Goal: Information Seeking & Learning: Learn about a topic

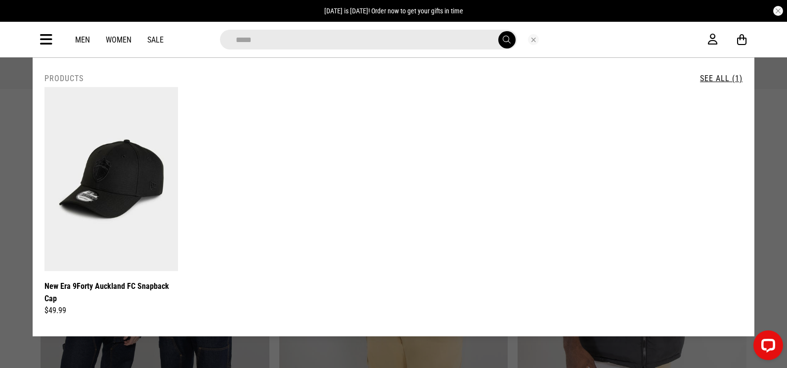
drag, startPoint x: 412, startPoint y: 35, endPoint x: 68, endPoint y: -30, distance: 350.2
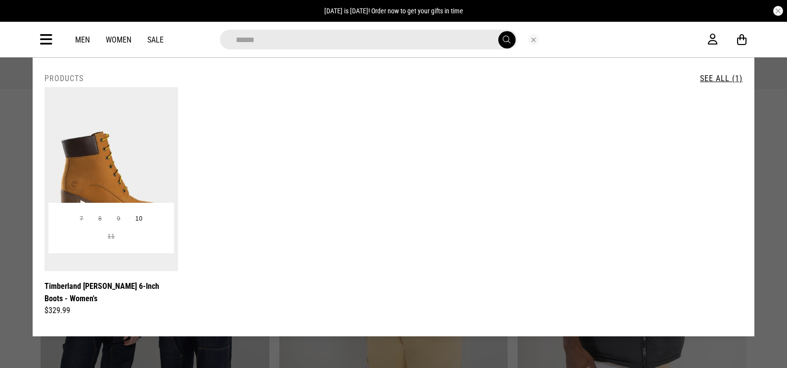
type input "******"
click at [106, 161] on img at bounding box center [112, 179] width 134 height 184
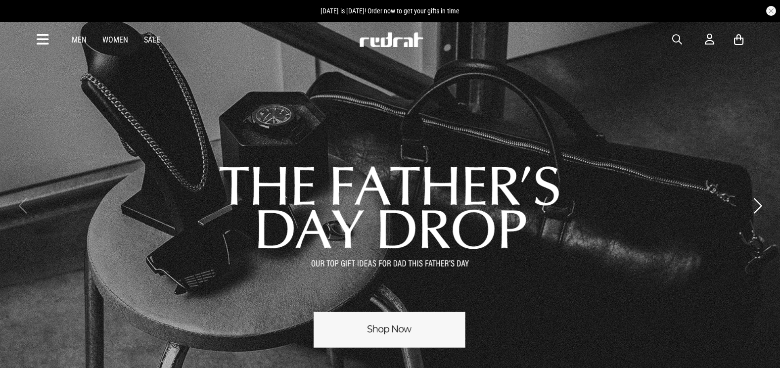
click at [46, 33] on icon at bounding box center [43, 40] width 12 height 16
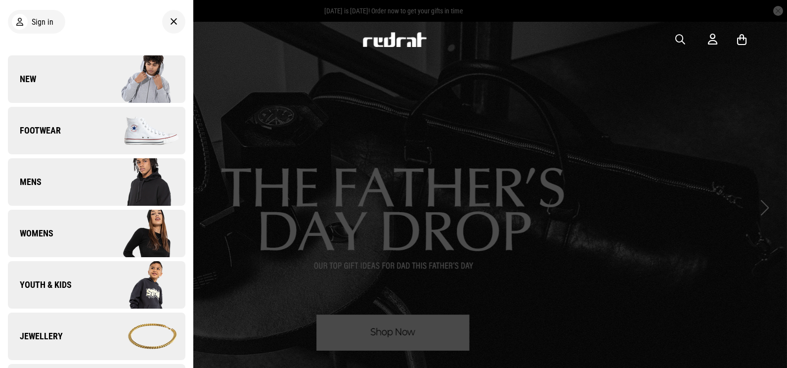
click at [46, 82] on link "New" at bounding box center [97, 78] width 178 height 47
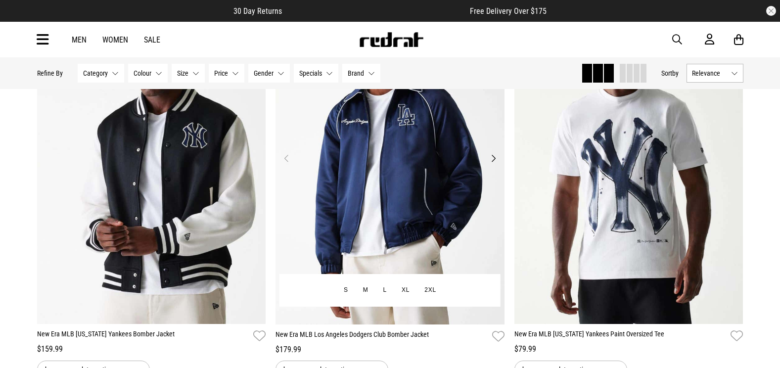
scroll to position [1335, 0]
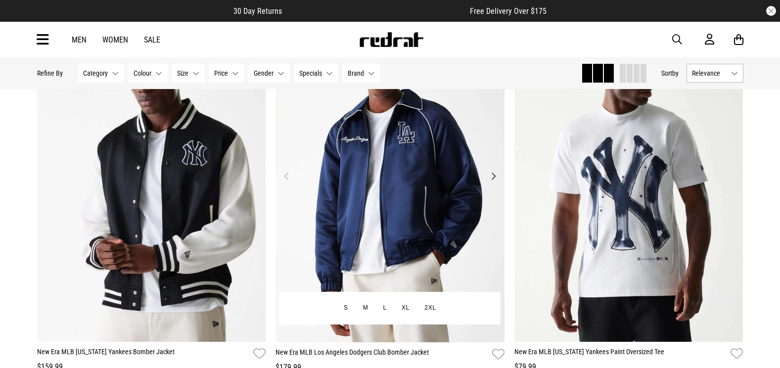
click at [430, 185] on img at bounding box center [389, 182] width 229 height 320
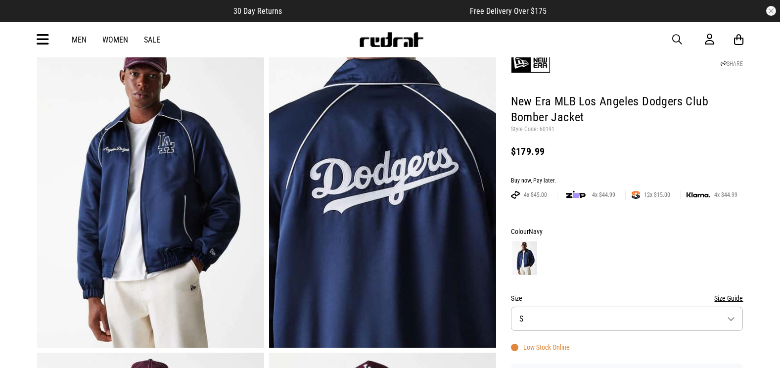
scroll to position [49, 0]
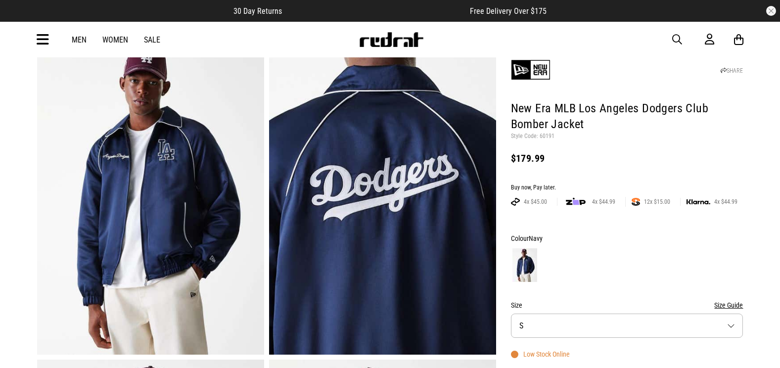
click at [545, 133] on p "Style Code: 60191" at bounding box center [627, 137] width 232 height 8
click at [546, 139] on p "Style Code: 60191" at bounding box center [627, 137] width 232 height 8
copy p "60191"
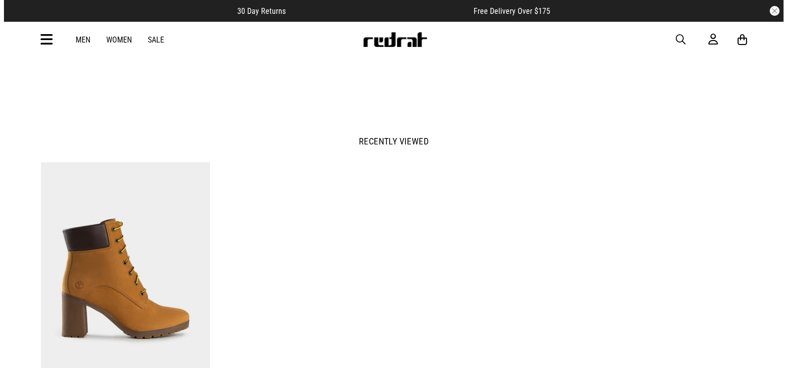
scroll to position [1187, 0]
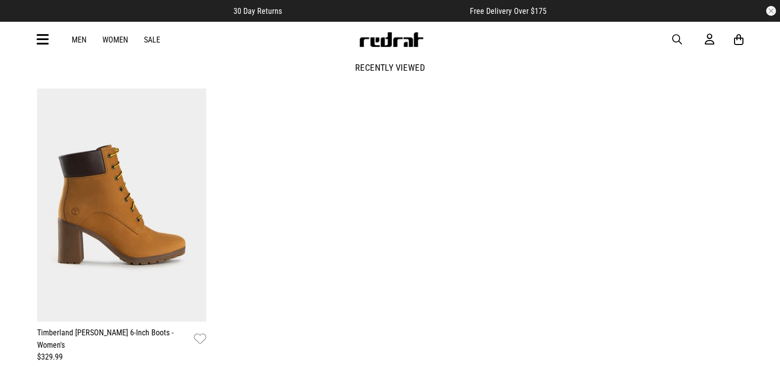
click at [47, 37] on icon at bounding box center [43, 40] width 12 height 16
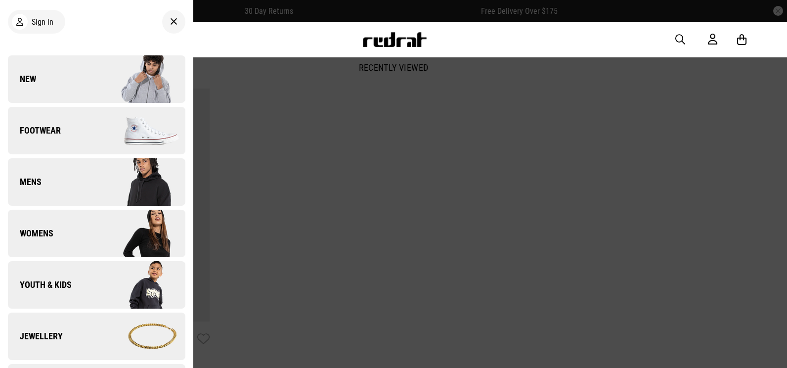
click at [63, 81] on link "New" at bounding box center [97, 78] width 178 height 47
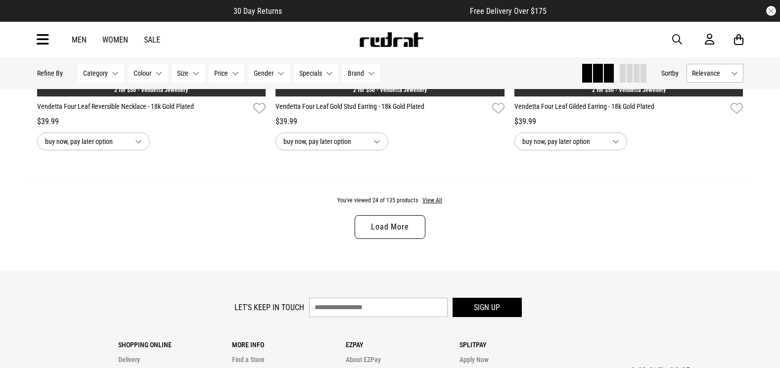
scroll to position [3161, 0]
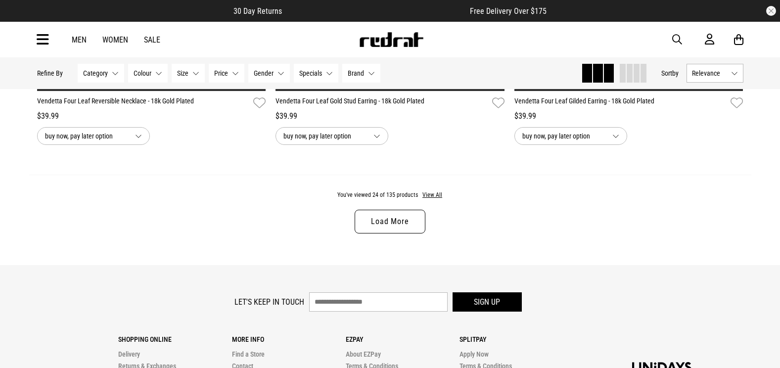
click at [395, 225] on link "Load More" at bounding box center [390, 222] width 70 height 24
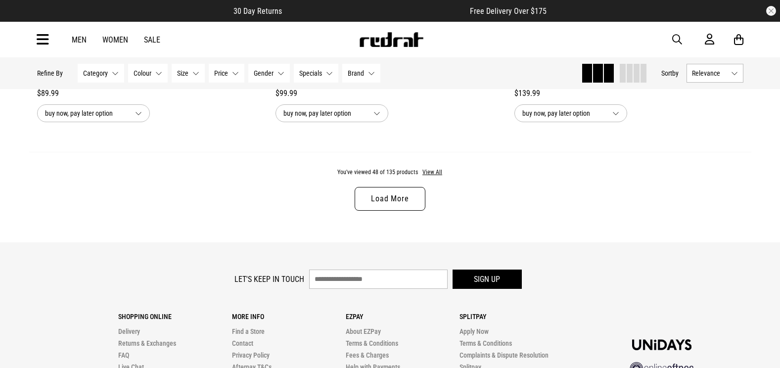
scroll to position [6346, 0]
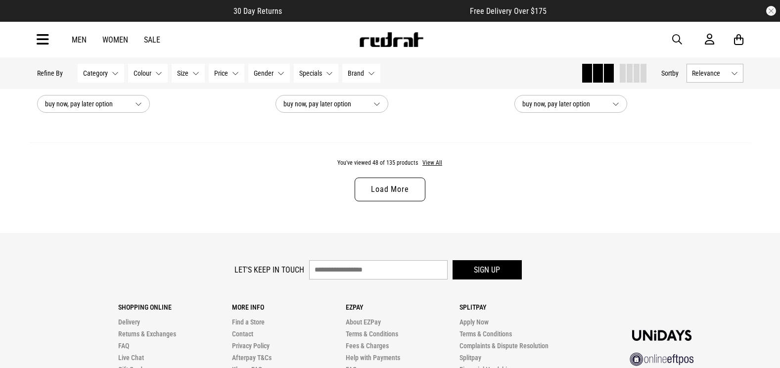
click at [401, 201] on link "Load More" at bounding box center [390, 190] width 70 height 24
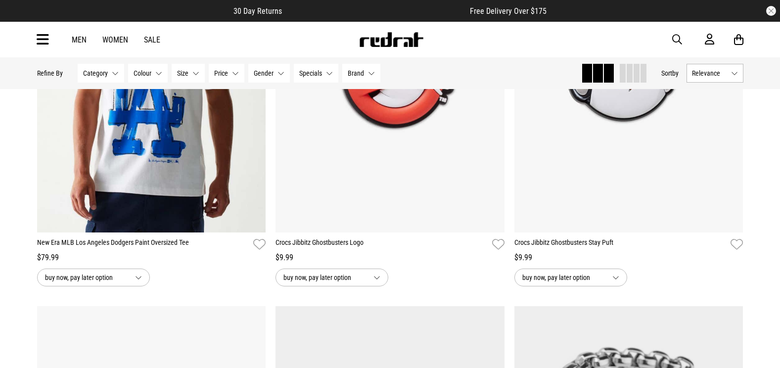
scroll to position [1680, 0]
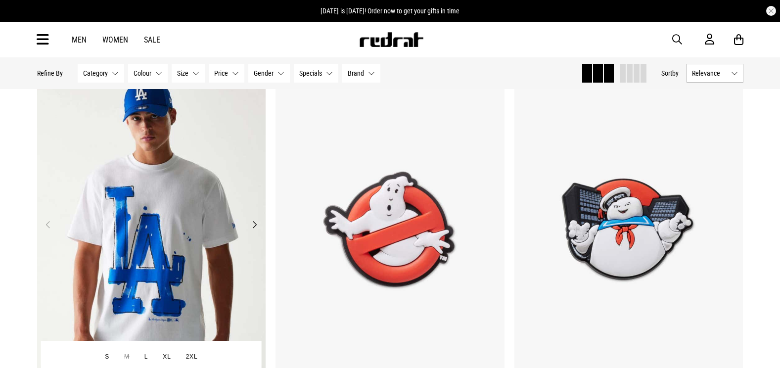
click at [255, 228] on button "Next" at bounding box center [254, 225] width 12 height 12
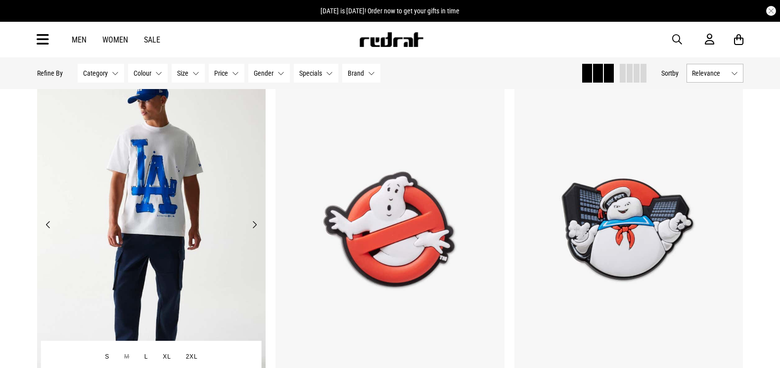
click at [255, 228] on button "Next" at bounding box center [254, 225] width 12 height 12
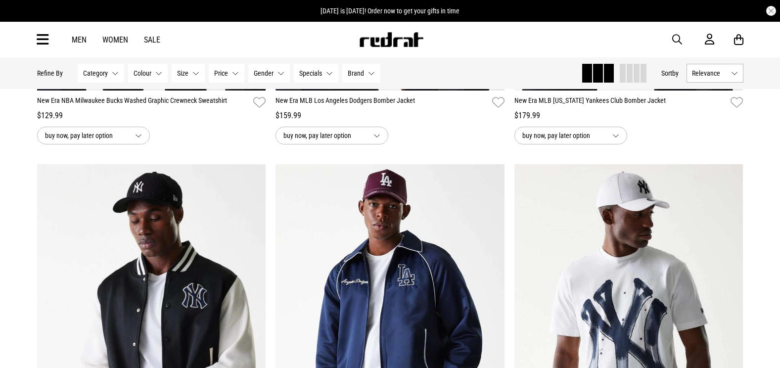
scroll to position [1321, 0]
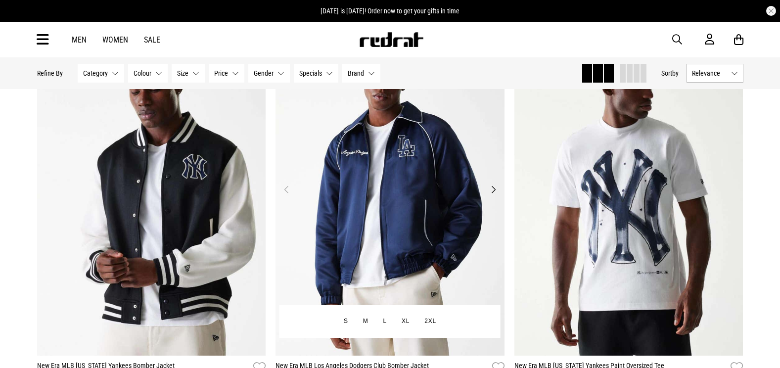
click at [396, 207] on img at bounding box center [389, 195] width 229 height 320
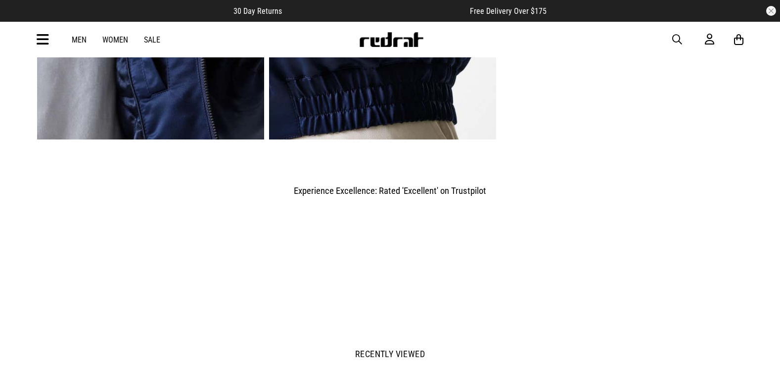
scroll to position [1038, 0]
